Goal: Transaction & Acquisition: Purchase product/service

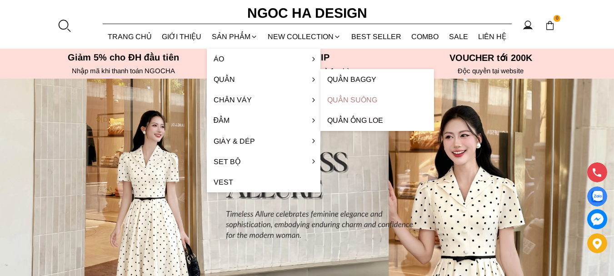
click at [369, 90] on link "Quần Suông" at bounding box center [377, 100] width 114 height 20
click at [356, 102] on link "Quần Suông" at bounding box center [377, 100] width 114 height 20
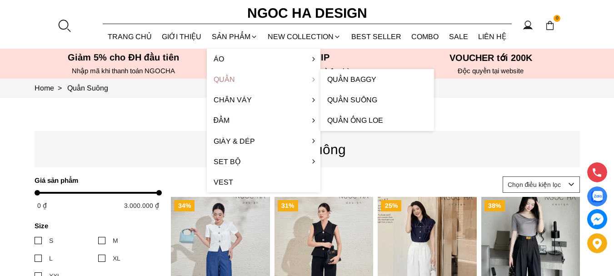
click at [235, 79] on link "Quần" at bounding box center [264, 79] width 114 height 20
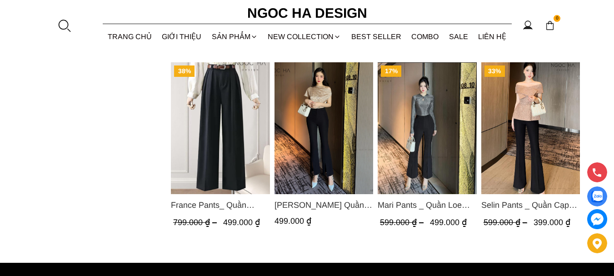
scroll to position [937, 0]
